Goal: Navigation & Orientation: Understand site structure

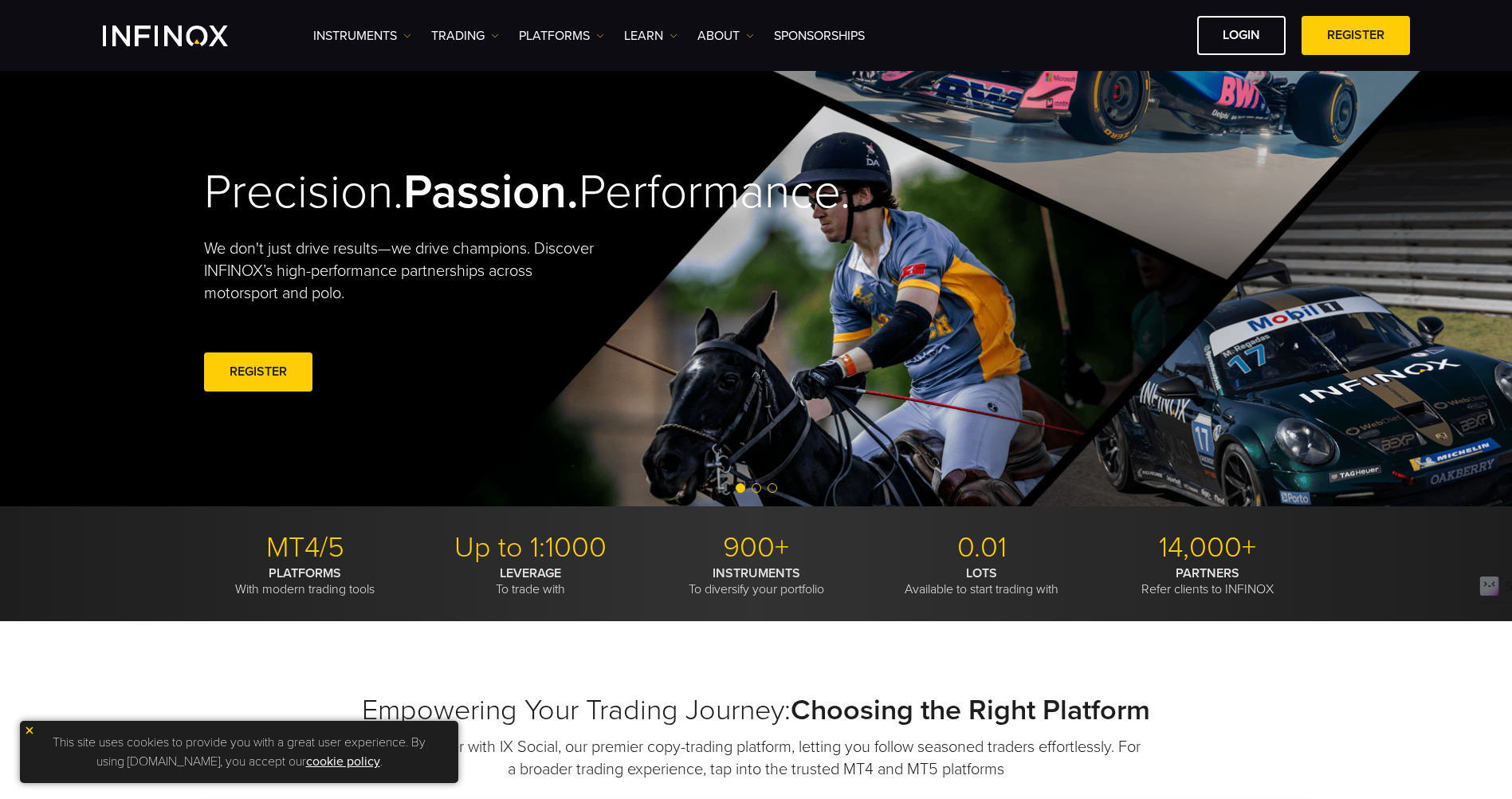
scroll to position [79, 0]
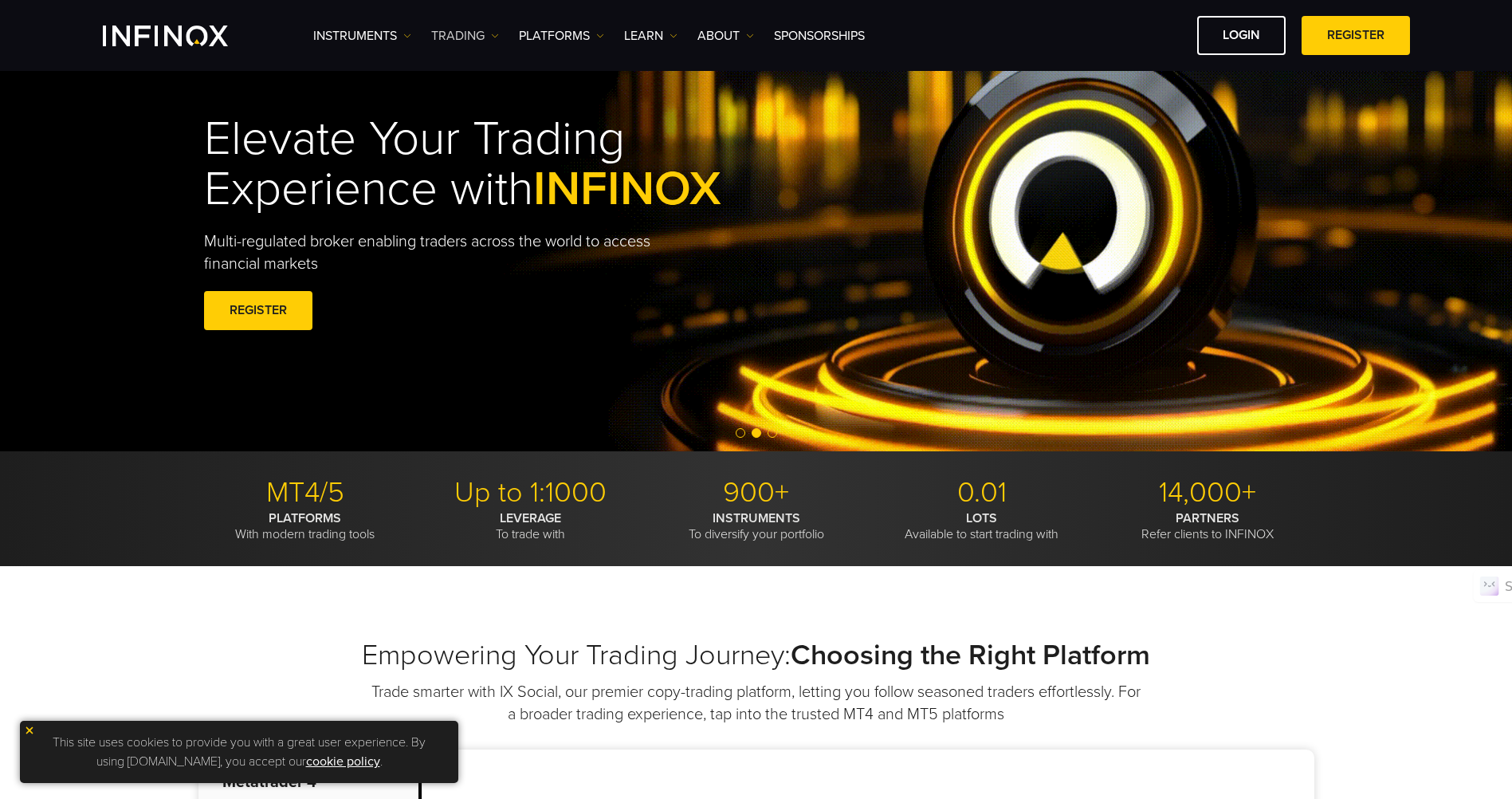
click at [491, 37] on img at bounding box center [495, 36] width 8 height 8
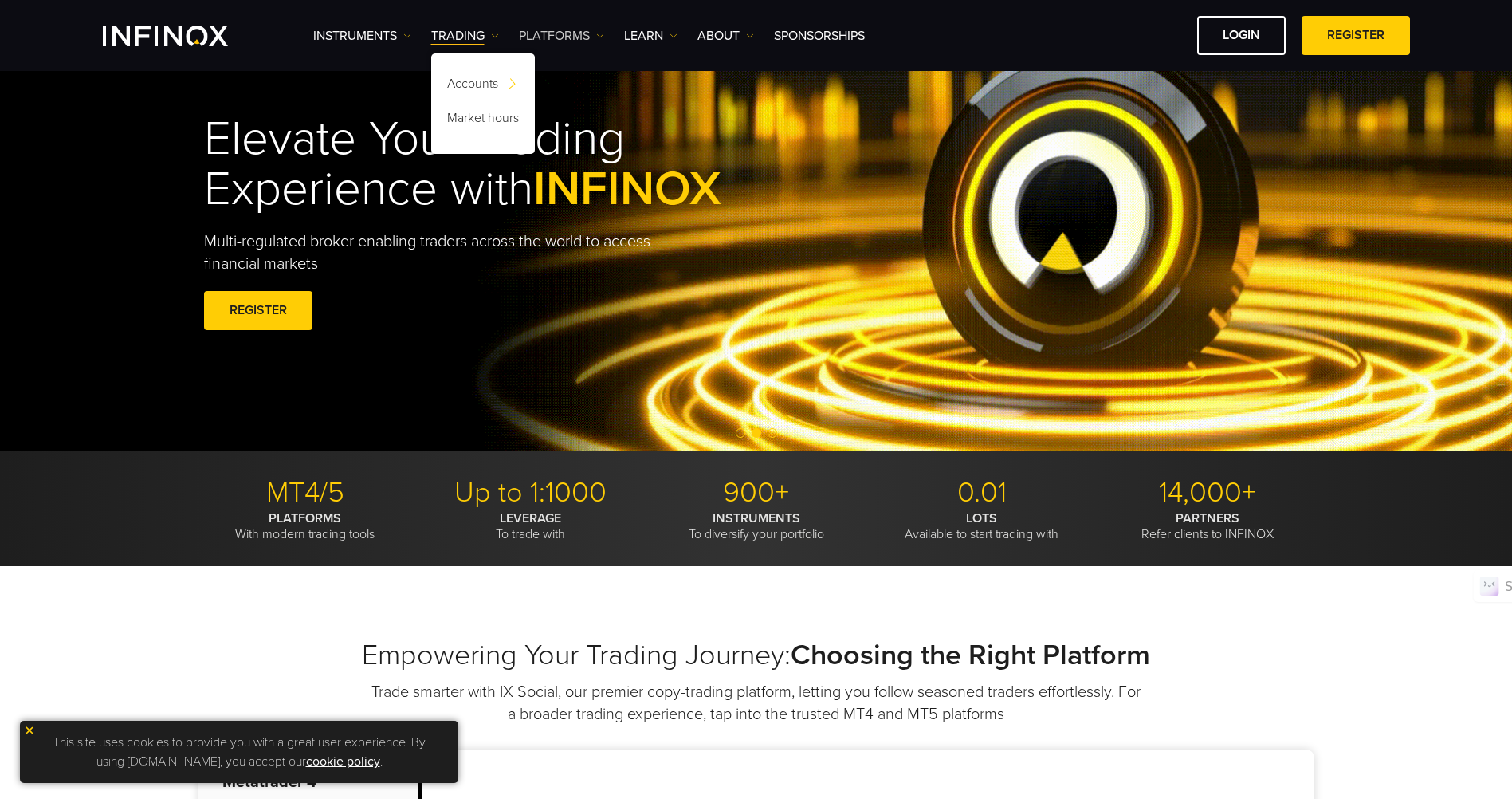
click at [589, 38] on link "PLATFORMS" at bounding box center [562, 35] width 85 height 19
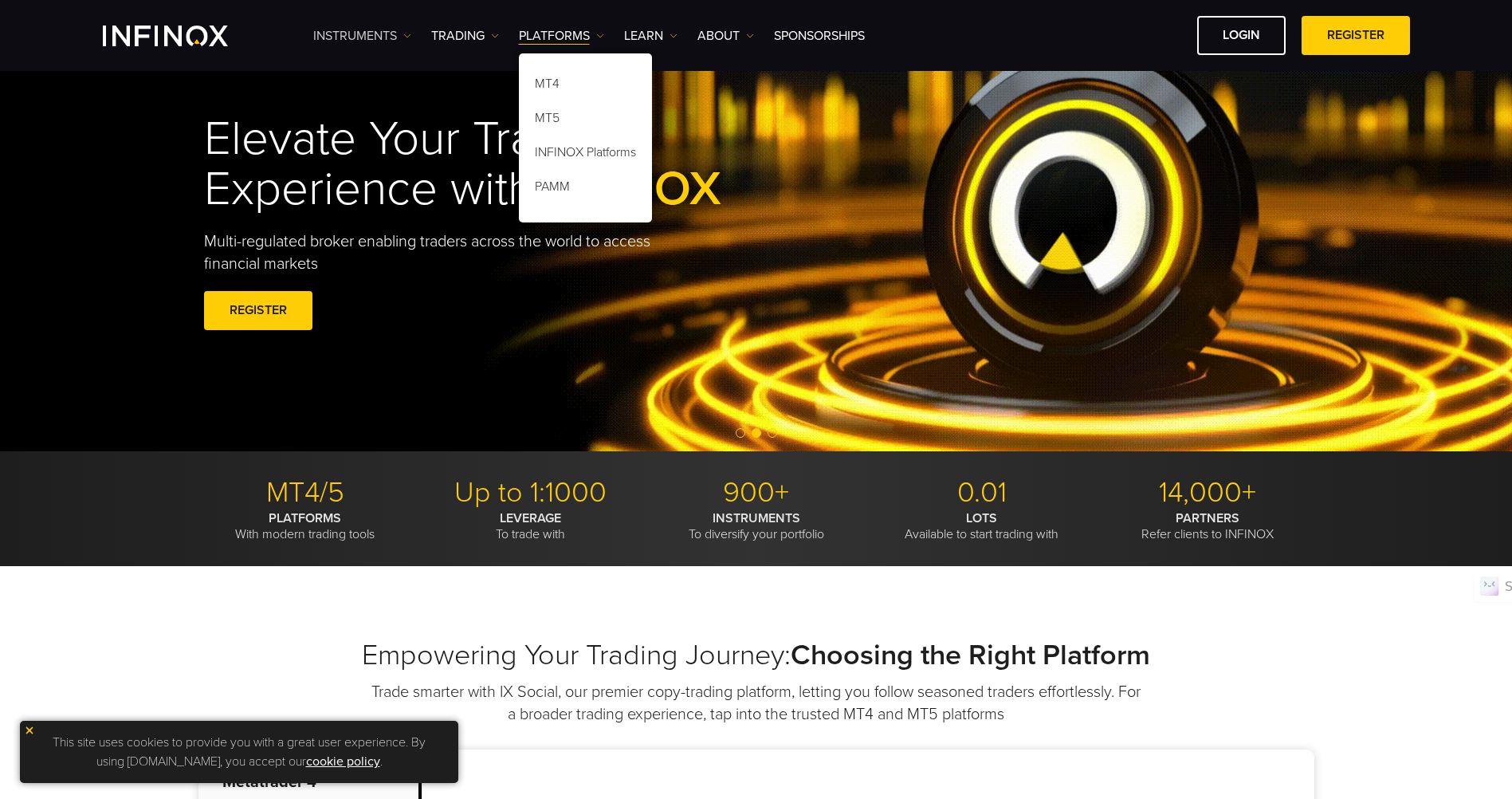
click at [406, 38] on img at bounding box center [408, 36] width 8 height 8
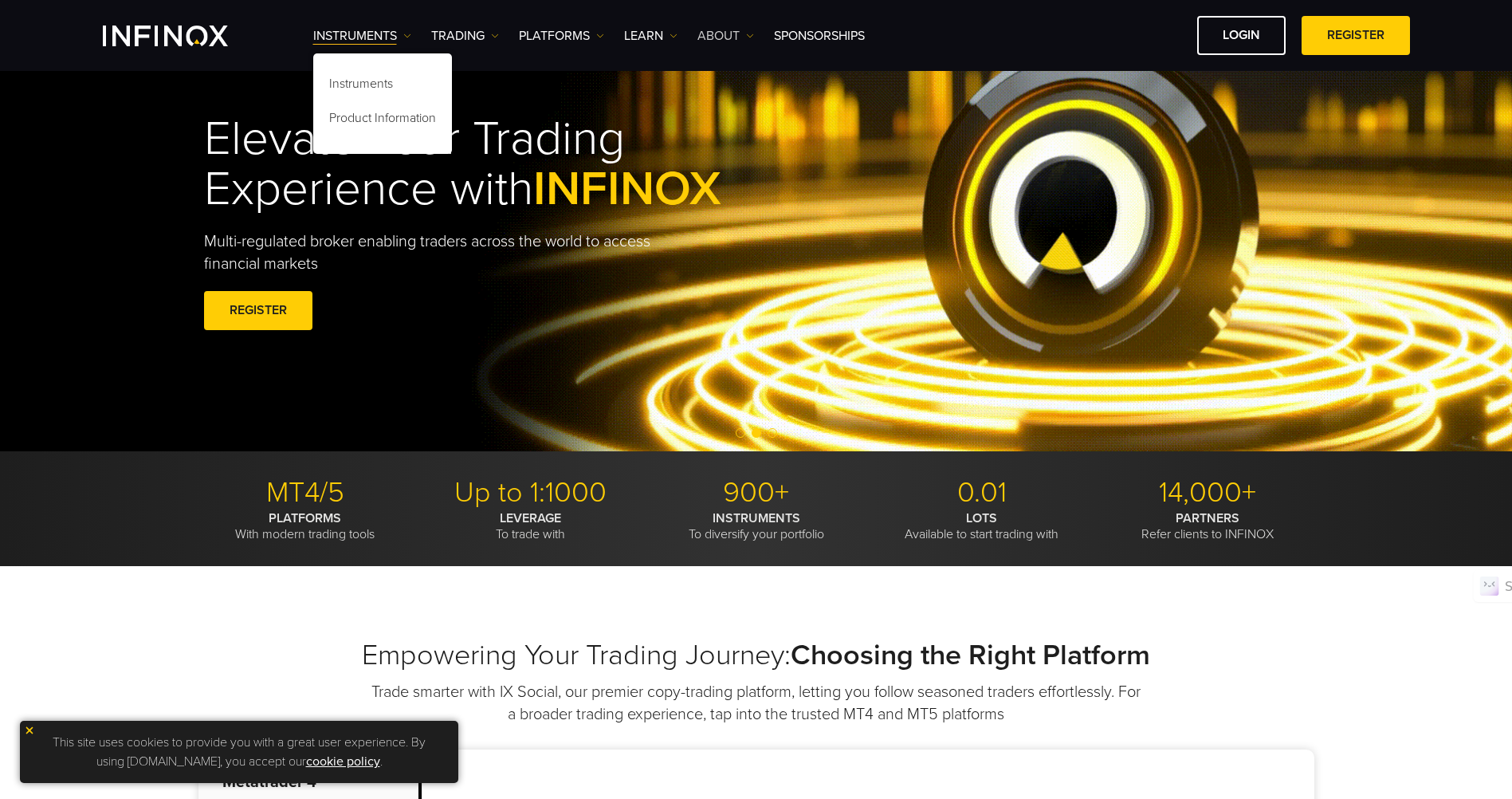
click at [725, 41] on link "ABOUT" at bounding box center [725, 35] width 56 height 19
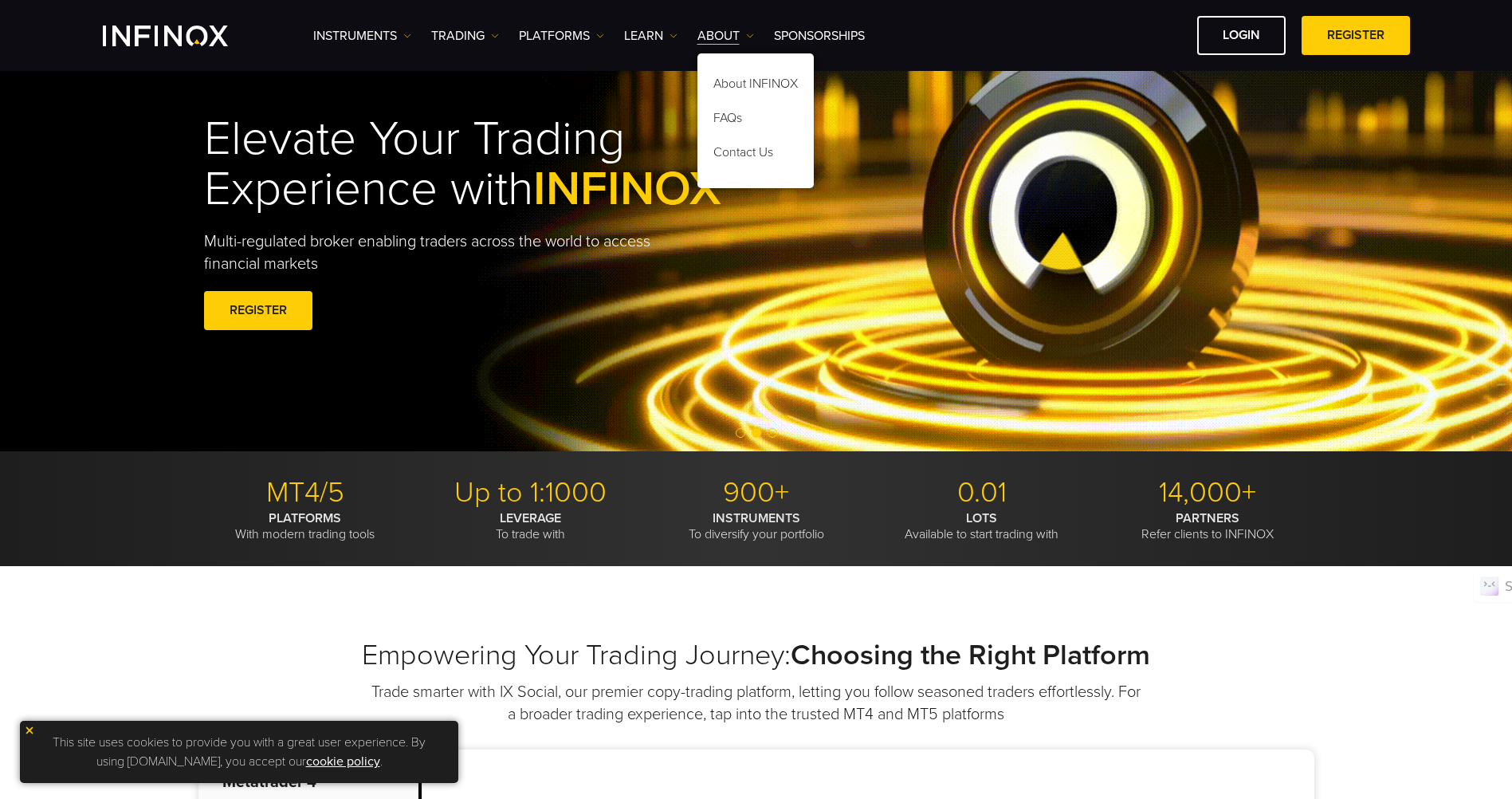
click at [518, 337] on div "Elevate Your Trading Experience with INFINOX Multi-regulated broker enabling tr…" at bounding box center [499, 224] width 591 height 269
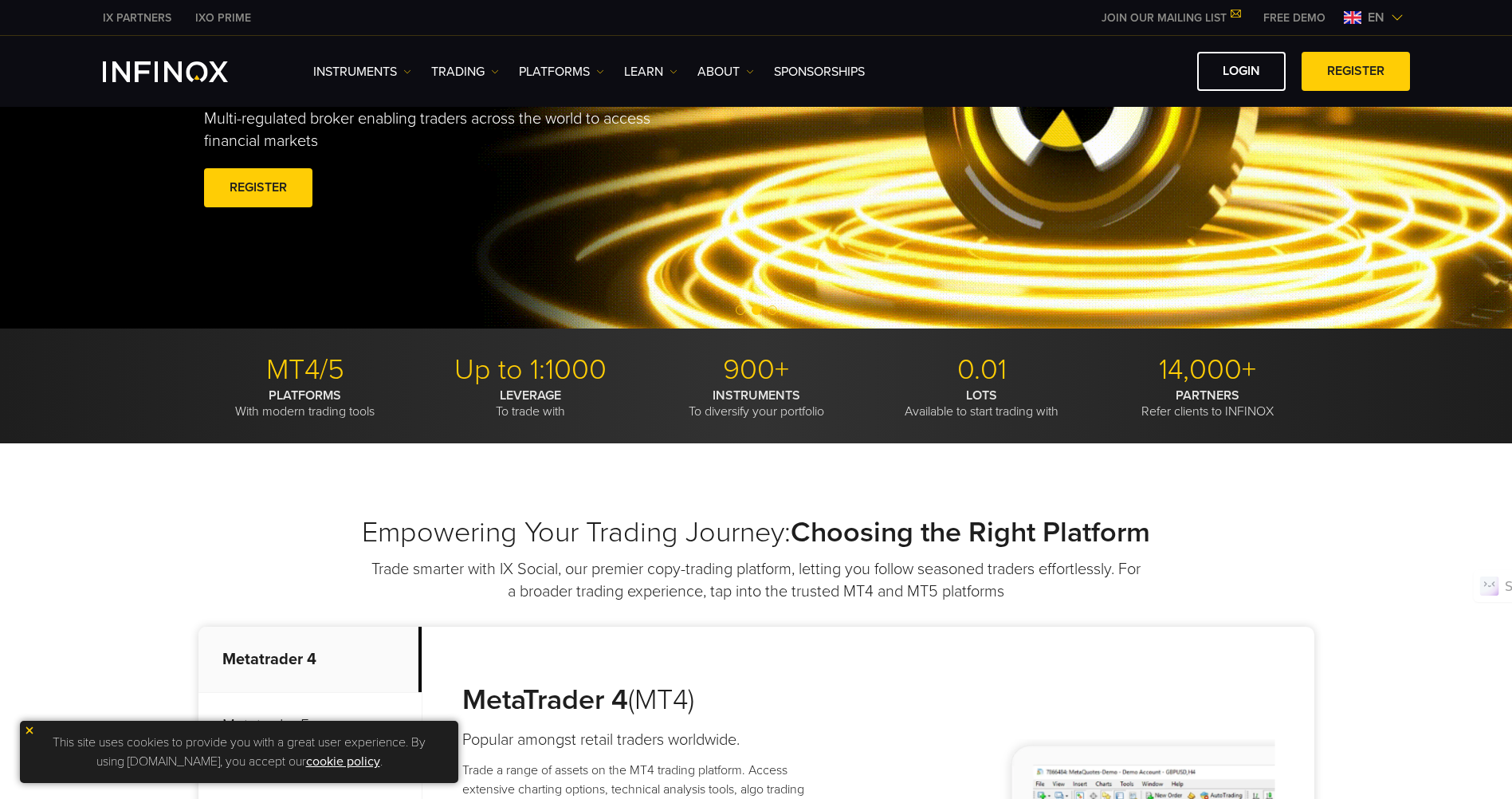
scroll to position [0, 0]
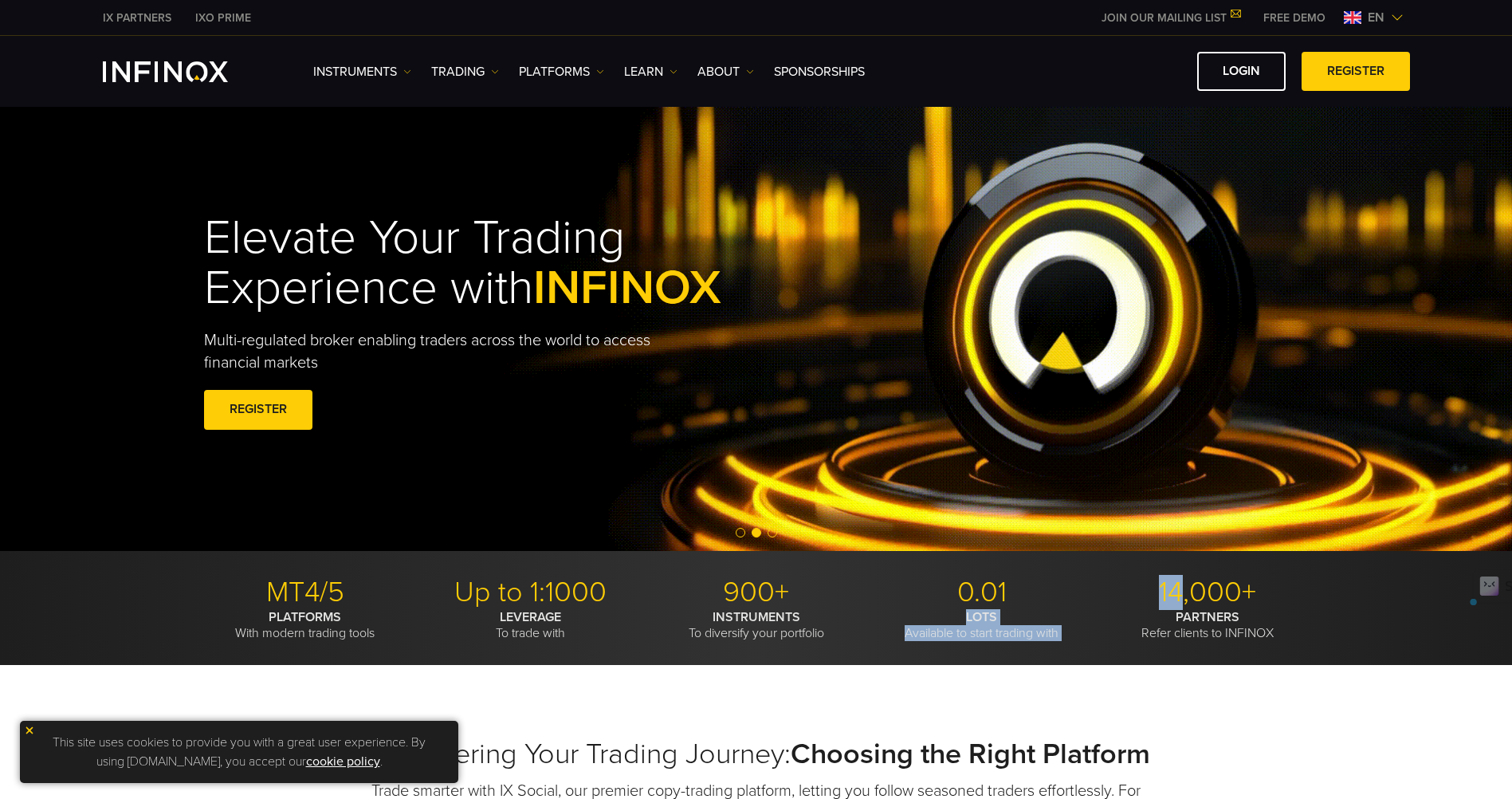
drag, startPoint x: 1185, startPoint y: 604, endPoint x: 997, endPoint y: 599, distance: 188.1
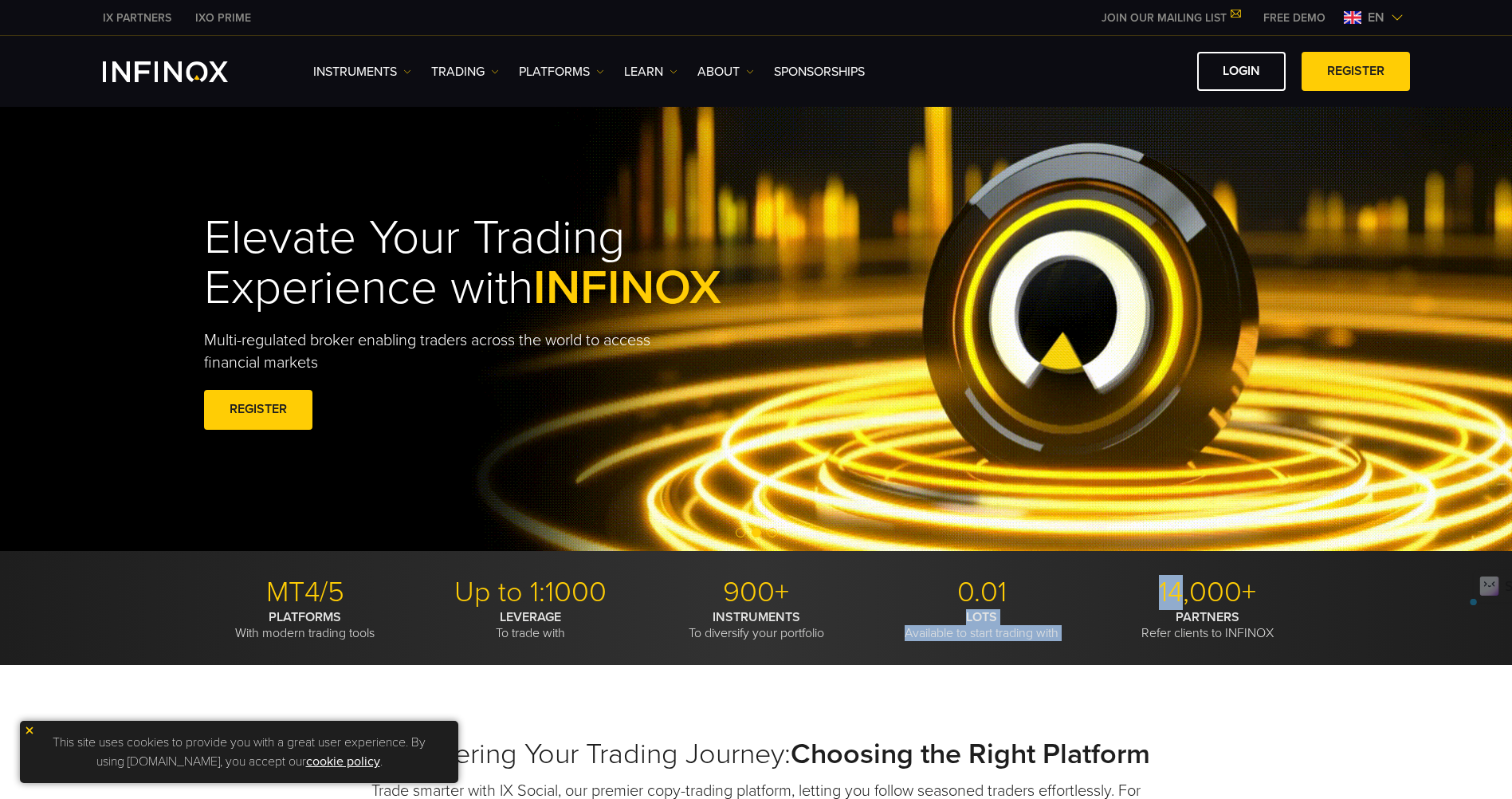
click at [1000, 601] on ul "MT4/5 PLATFORMS With modern trading tools Up to 1:1000 LEVERAGE To trade with 9…" at bounding box center [756, 608] width 1116 height 67
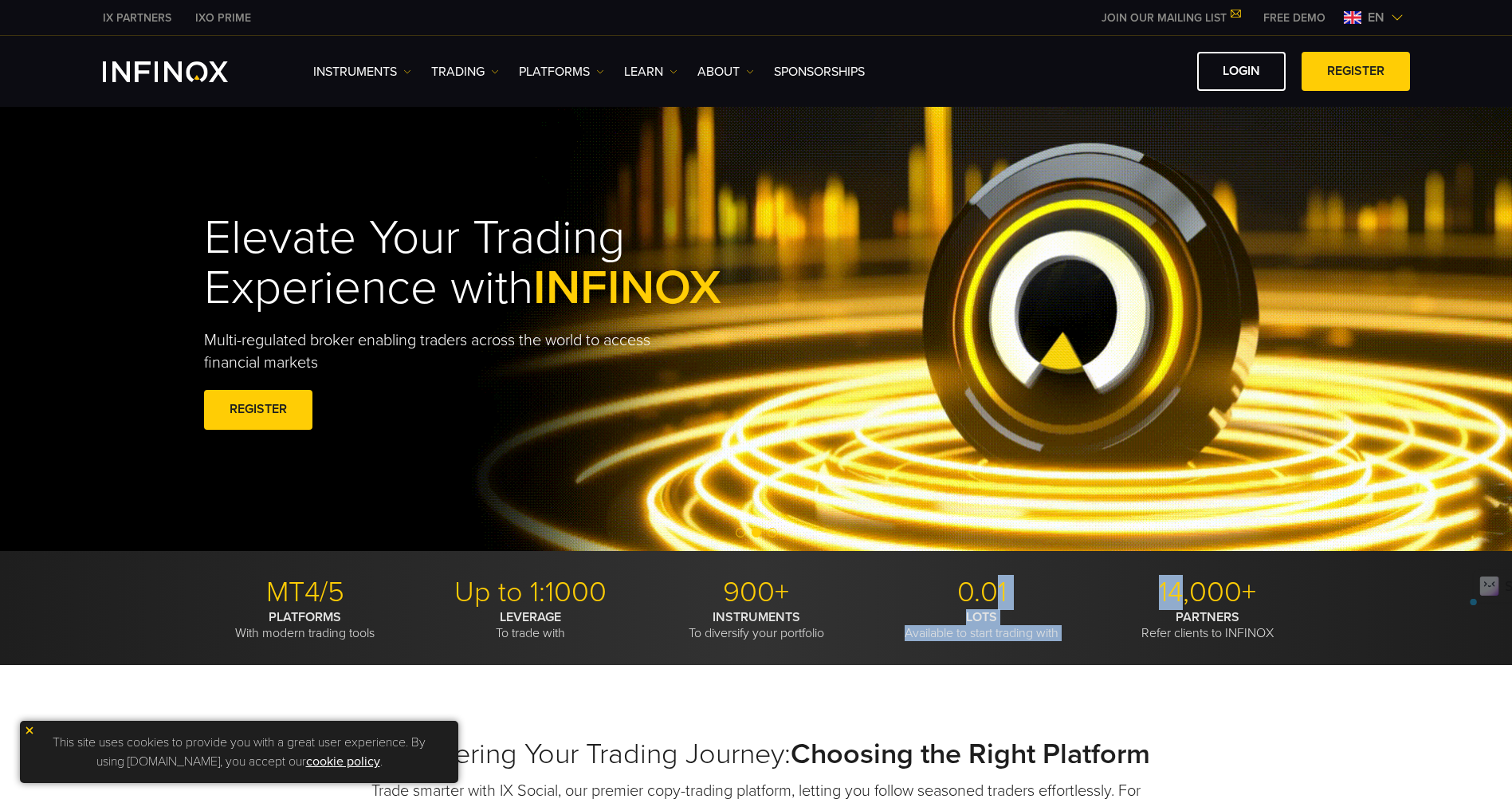
click at [1045, 602] on p "0.01" at bounding box center [982, 592] width 214 height 35
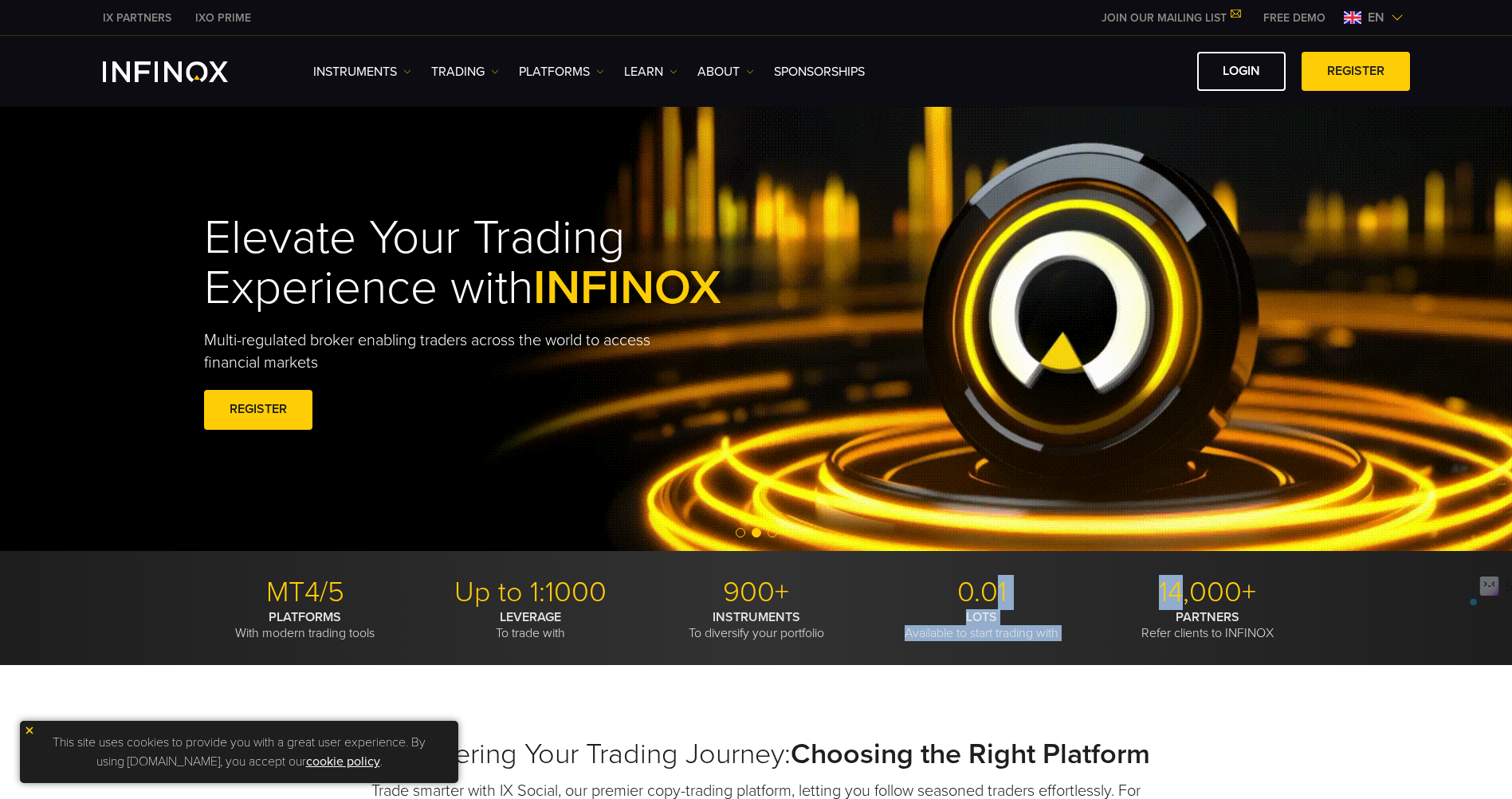
click at [1004, 603] on p "0.01" at bounding box center [982, 592] width 214 height 35
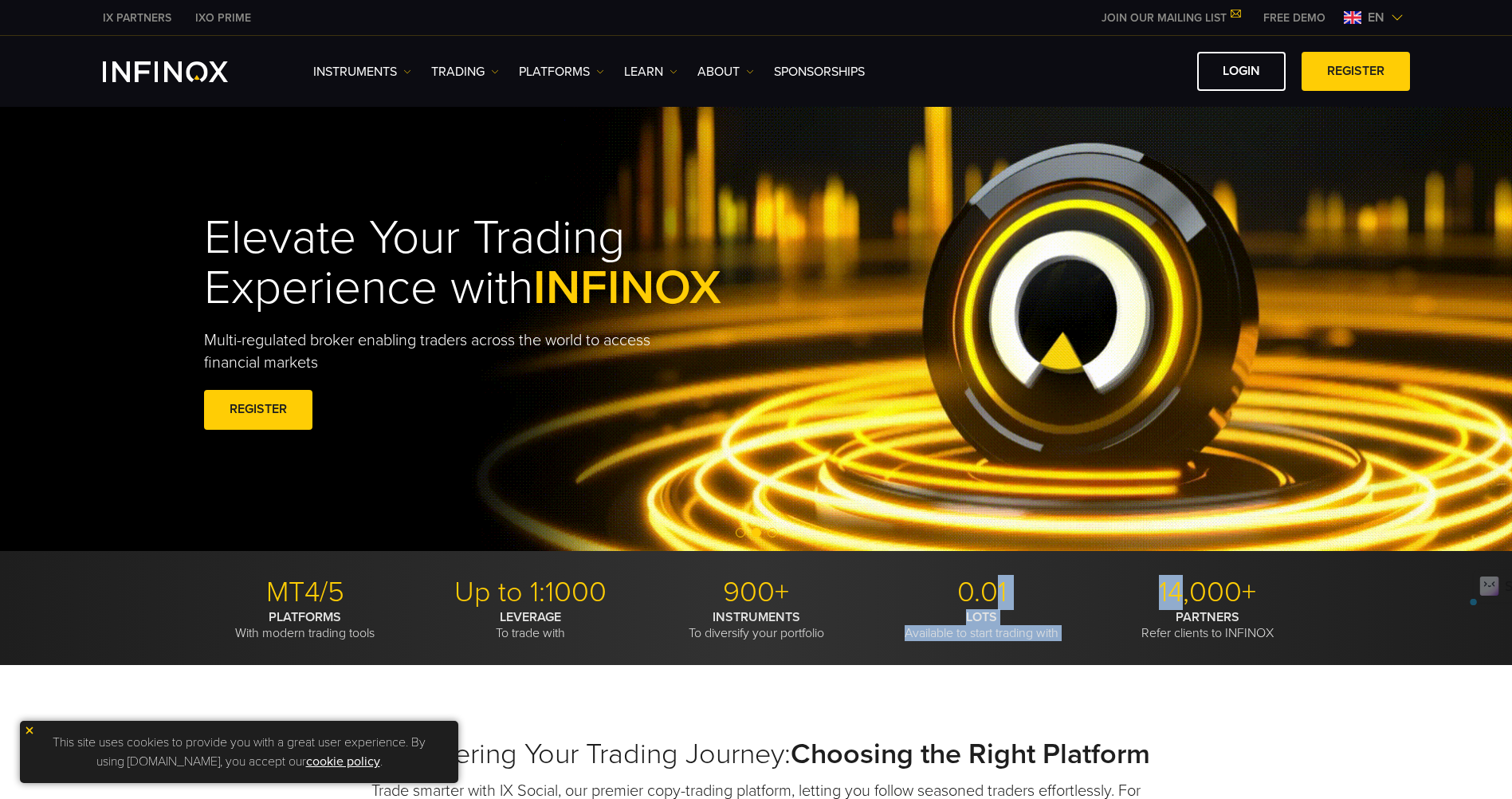
click at [986, 613] on strong "LOTS" at bounding box center [982, 616] width 31 height 16
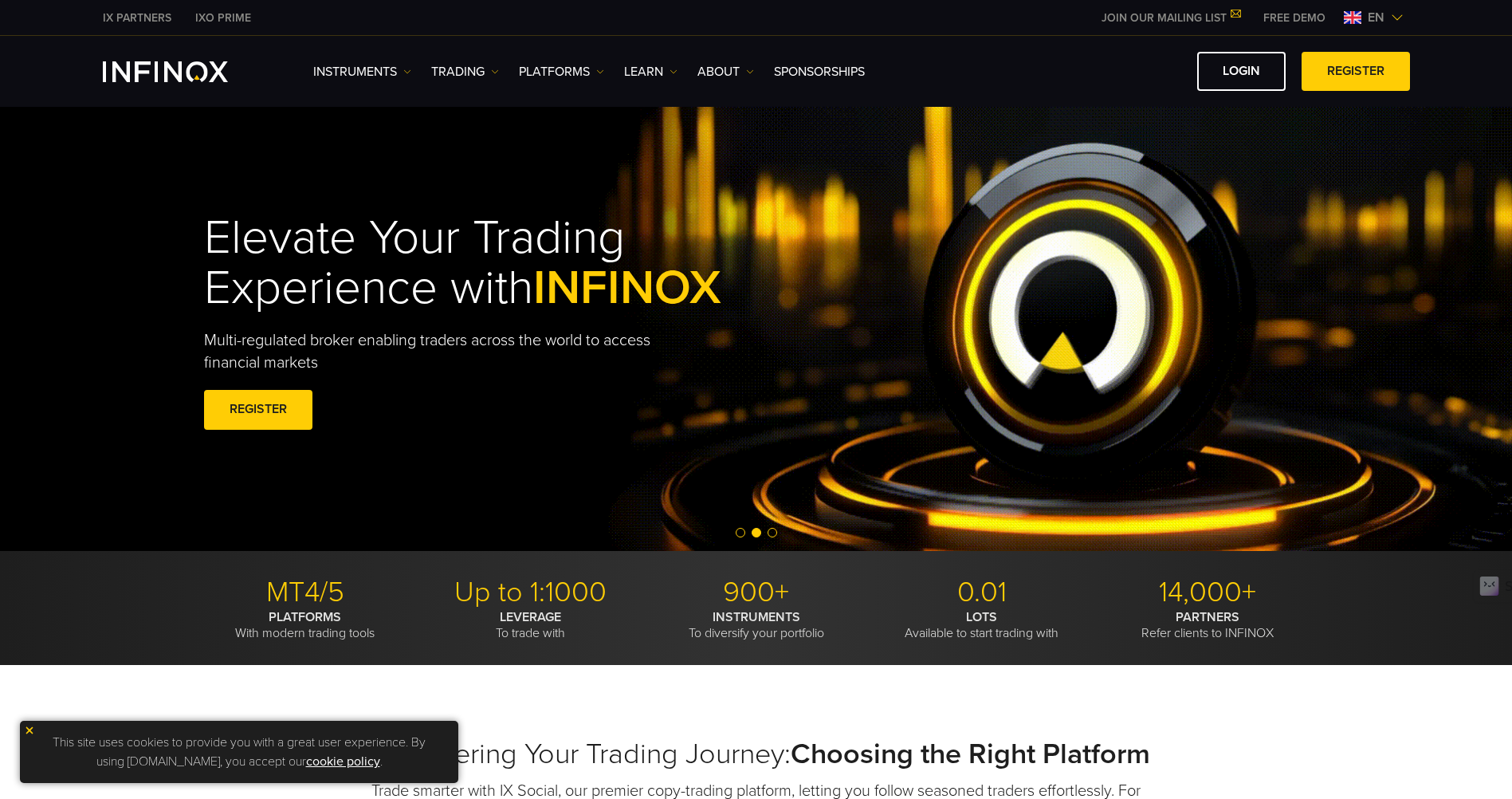
click at [124, 20] on link "IX PARTNERS" at bounding box center [137, 18] width 93 height 16
